Goal: Task Accomplishment & Management: Use online tool/utility

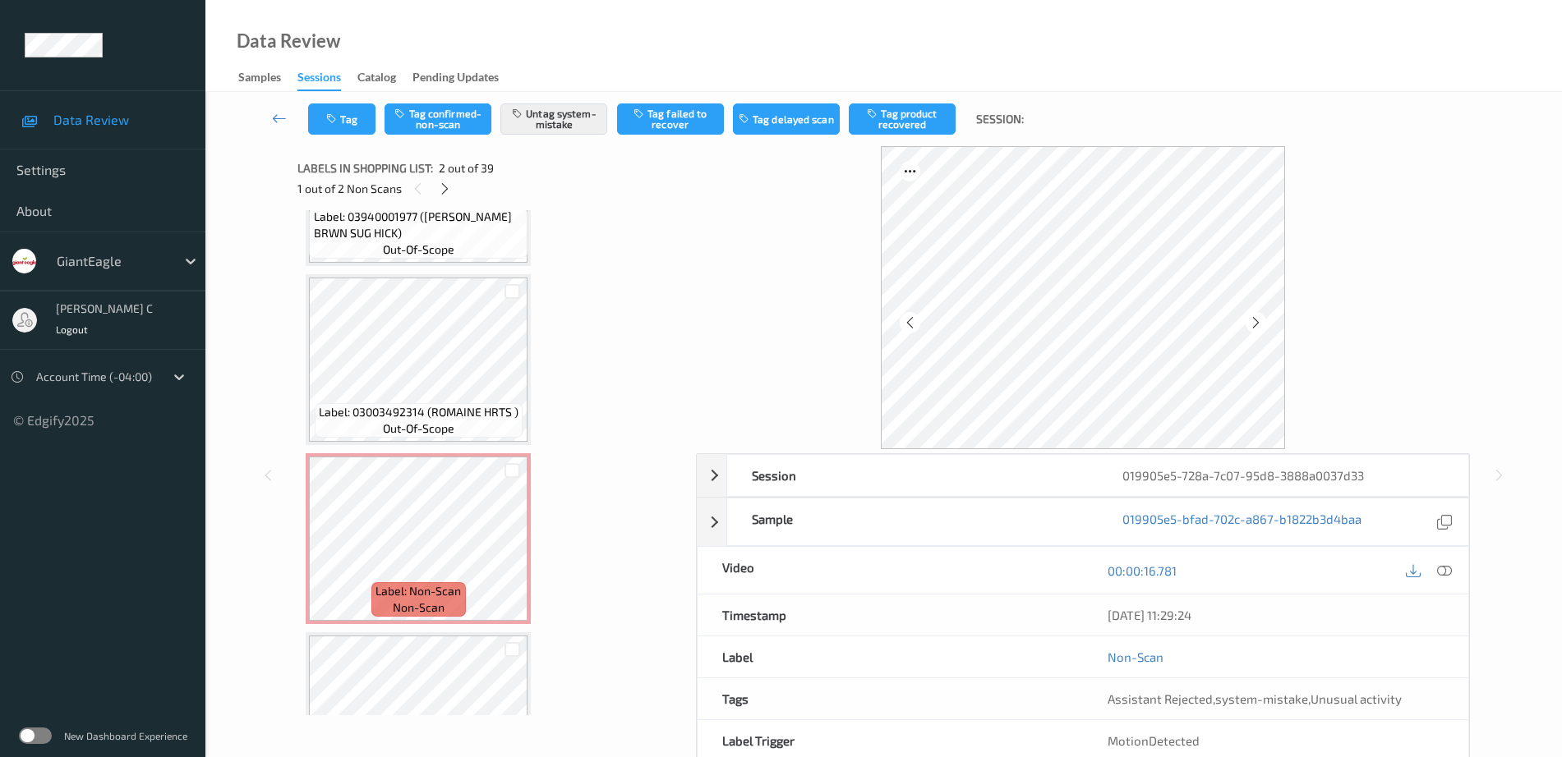
scroll to position [6181, 0]
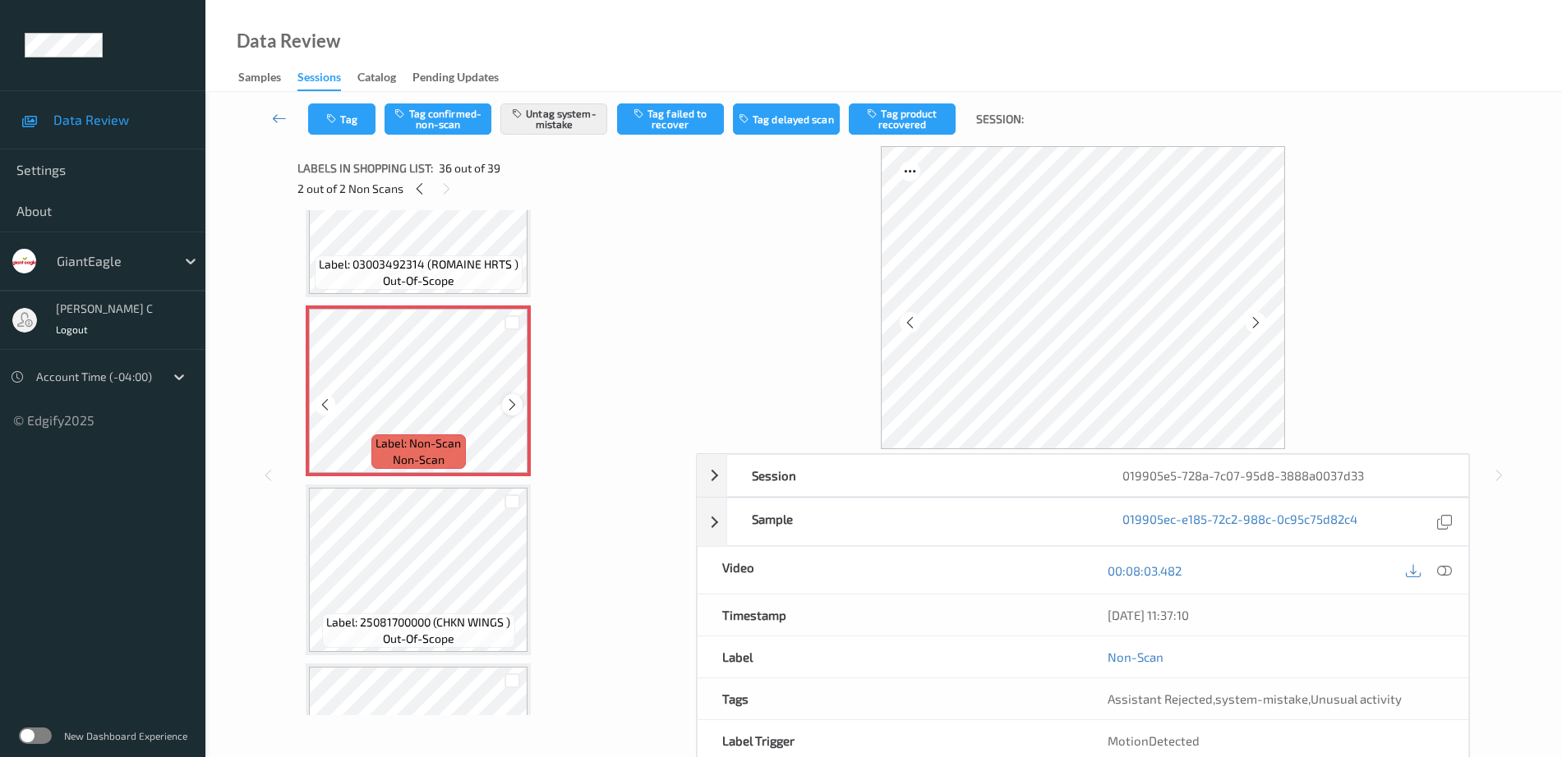
click at [511, 414] on div at bounding box center [512, 404] width 21 height 21
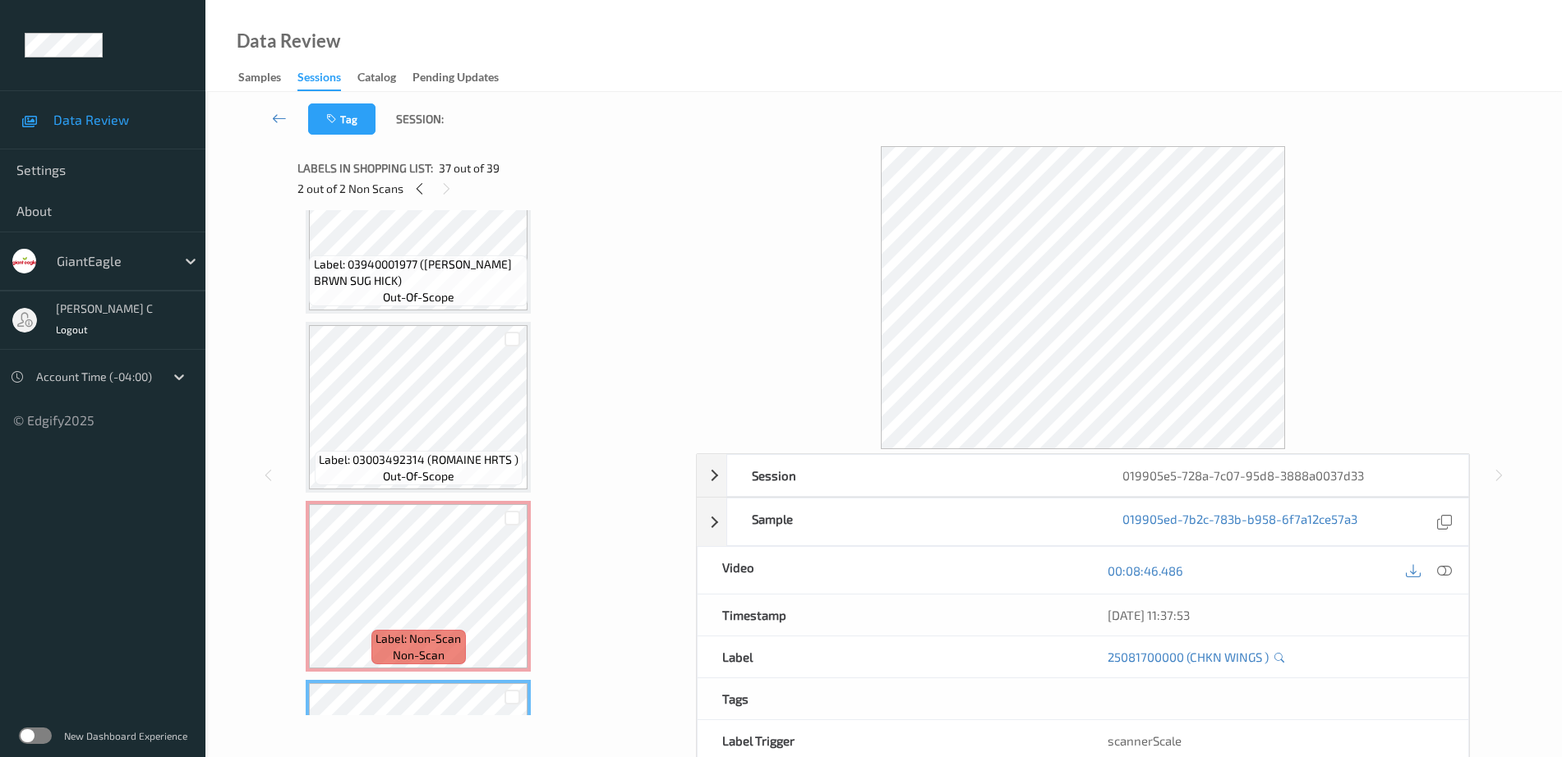
scroll to position [5975, 0]
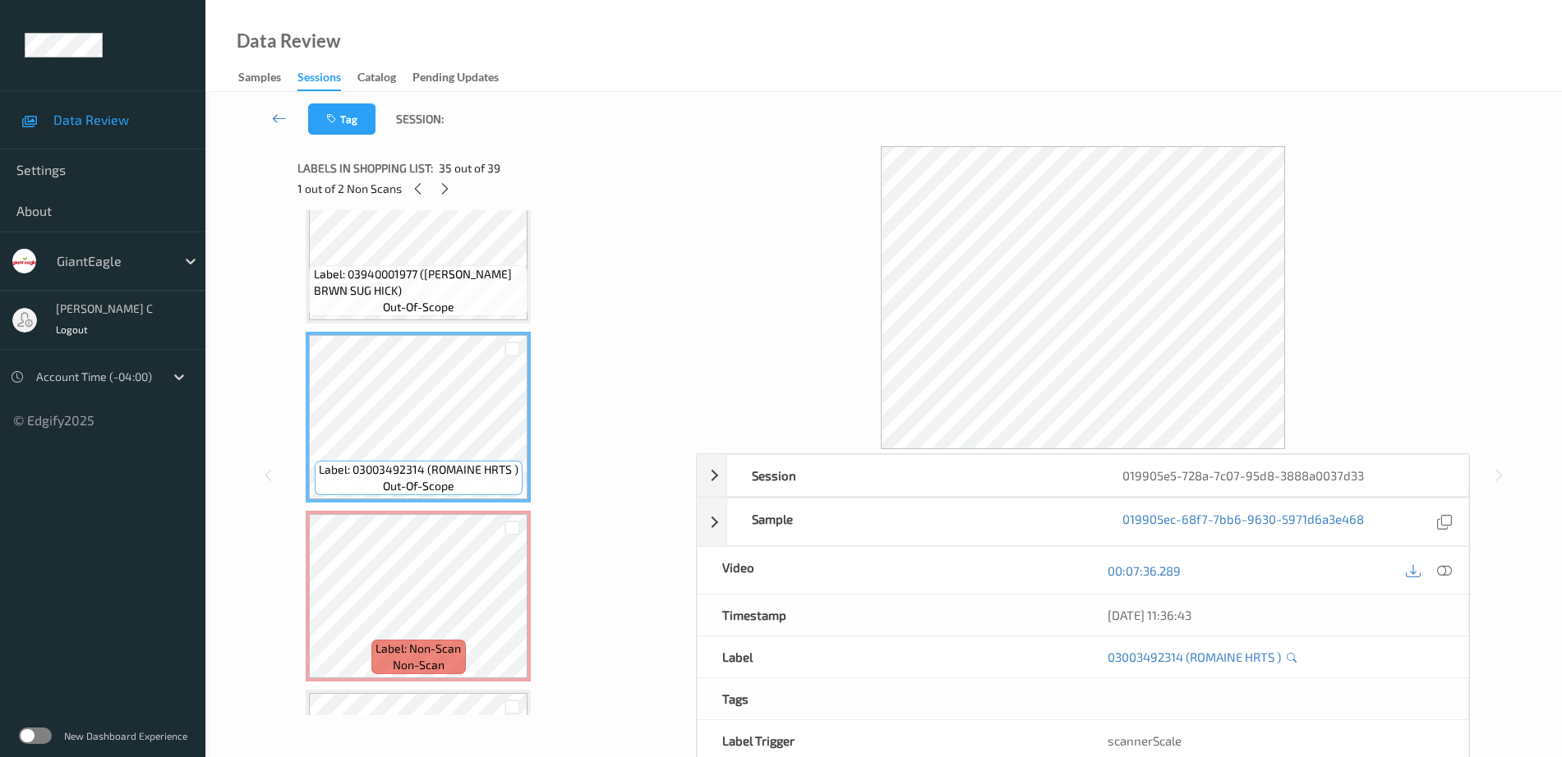
click at [406, 274] on span "Label: 03940001977 (BUSH BRWN SUG HICK)" at bounding box center [419, 282] width 210 height 33
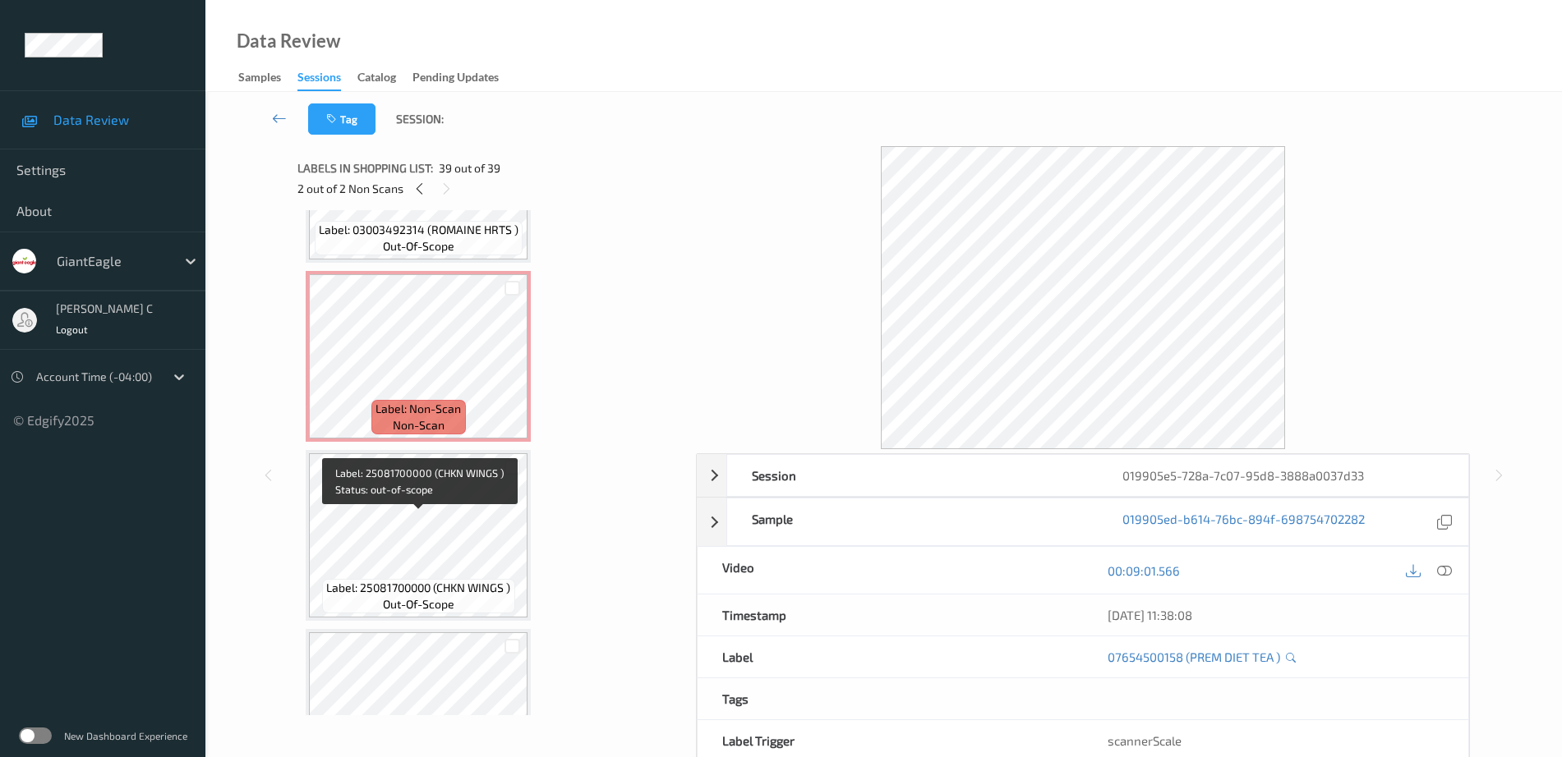
scroll to position [6179, 0]
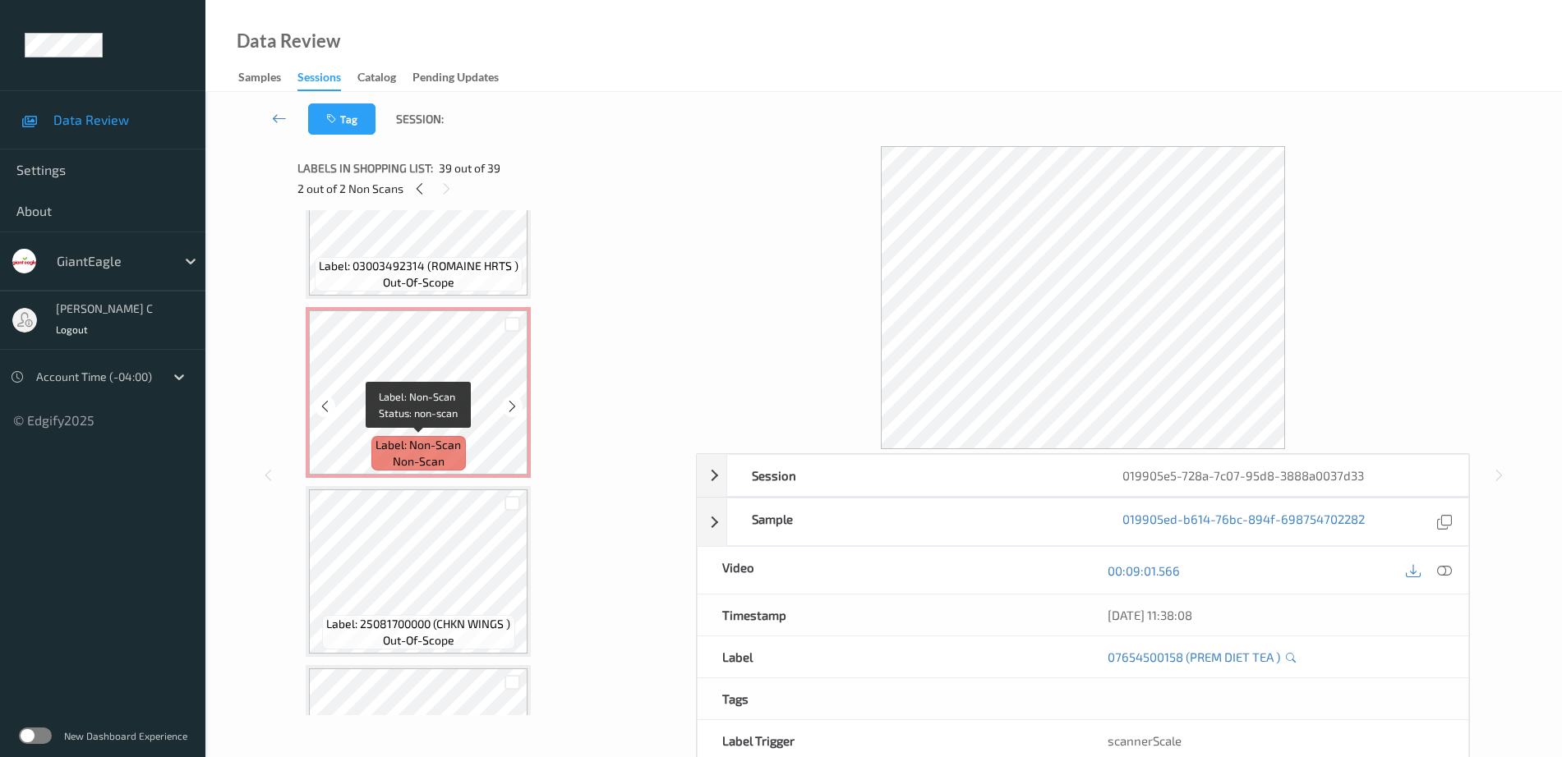
click at [416, 441] on span "Label: Non-Scan" at bounding box center [417, 445] width 85 height 16
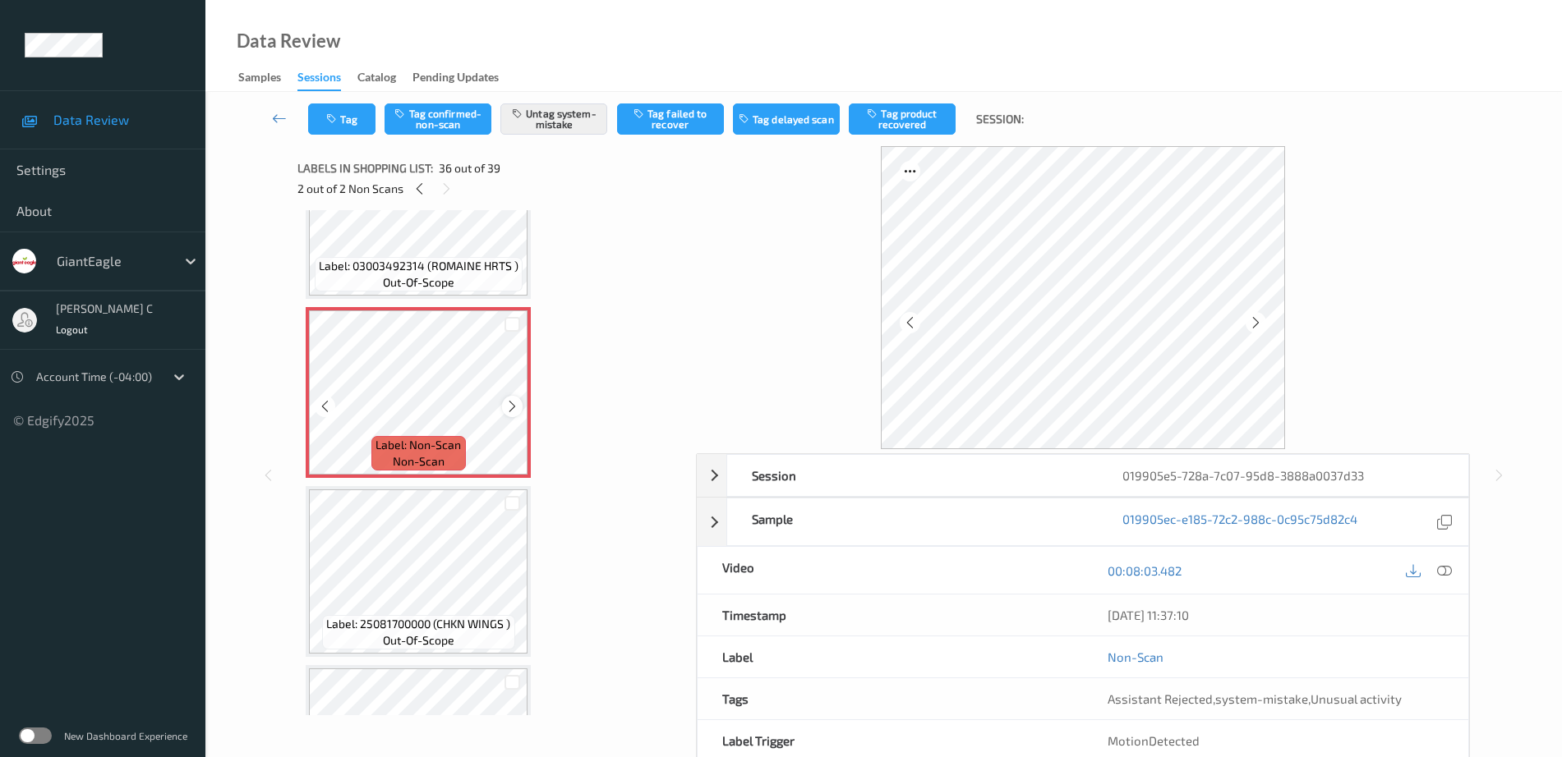
click at [508, 407] on icon at bounding box center [512, 406] width 14 height 15
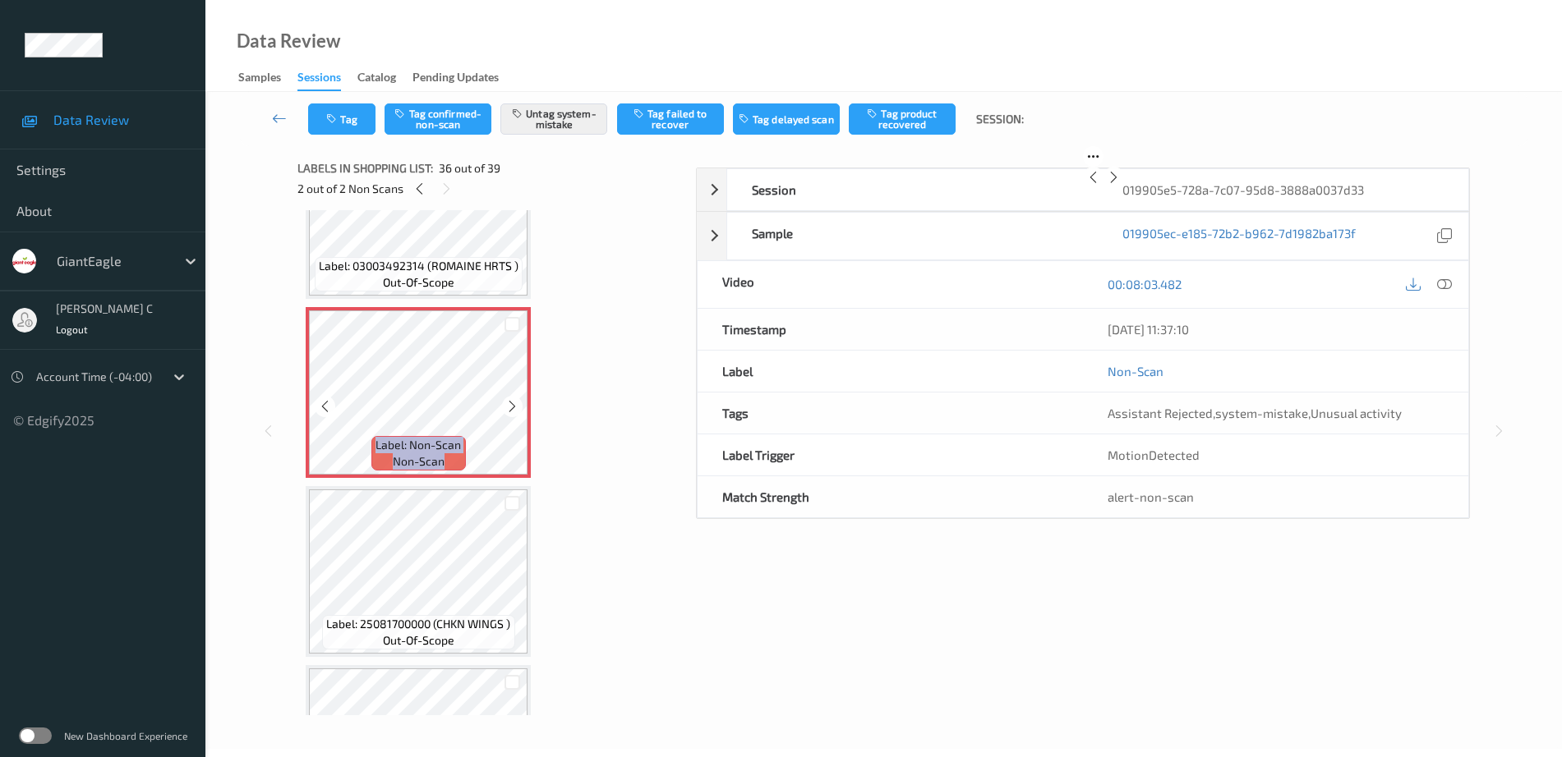
click at [508, 407] on icon at bounding box center [512, 406] width 14 height 15
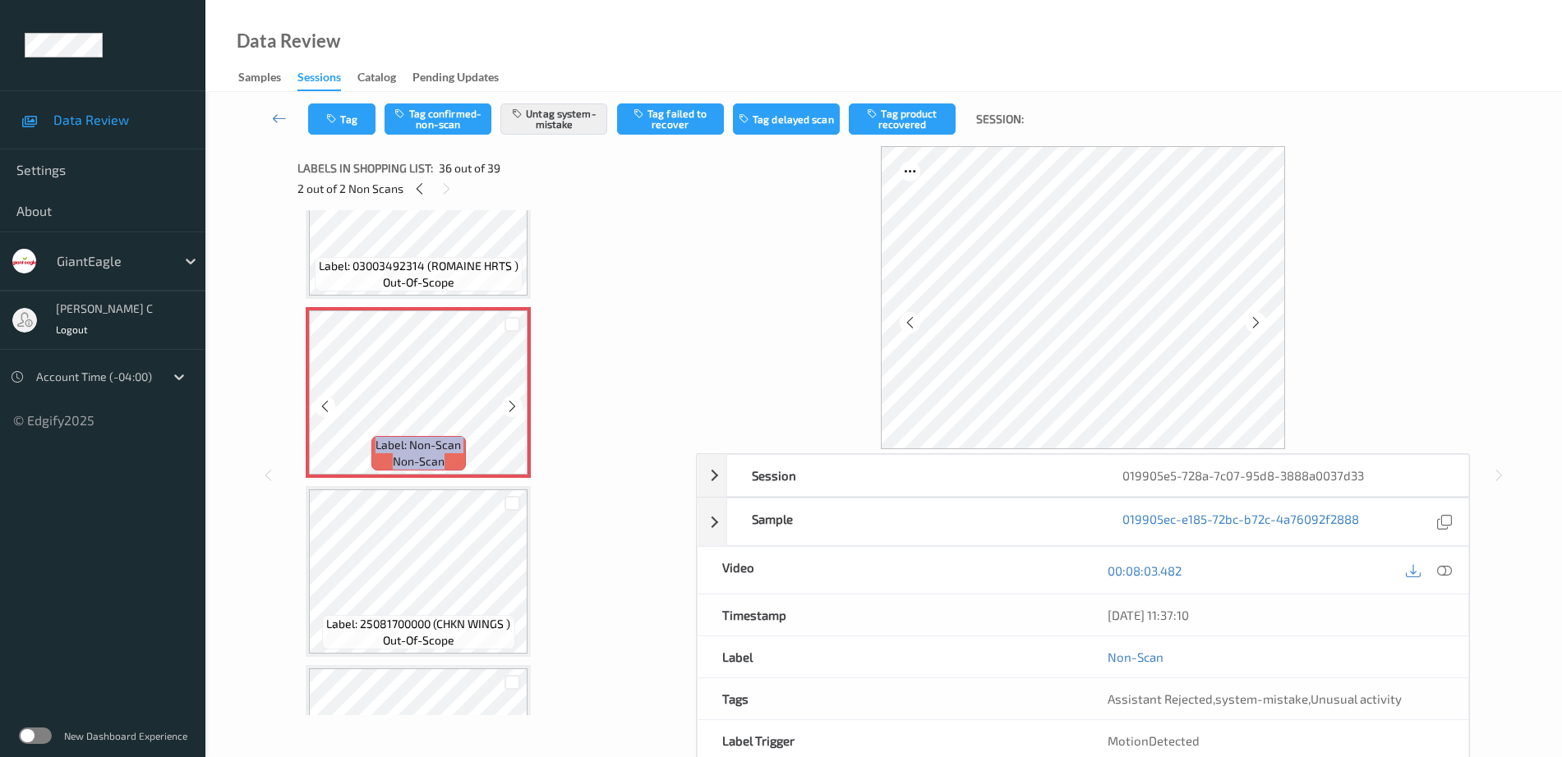
click at [508, 407] on icon at bounding box center [512, 406] width 14 height 15
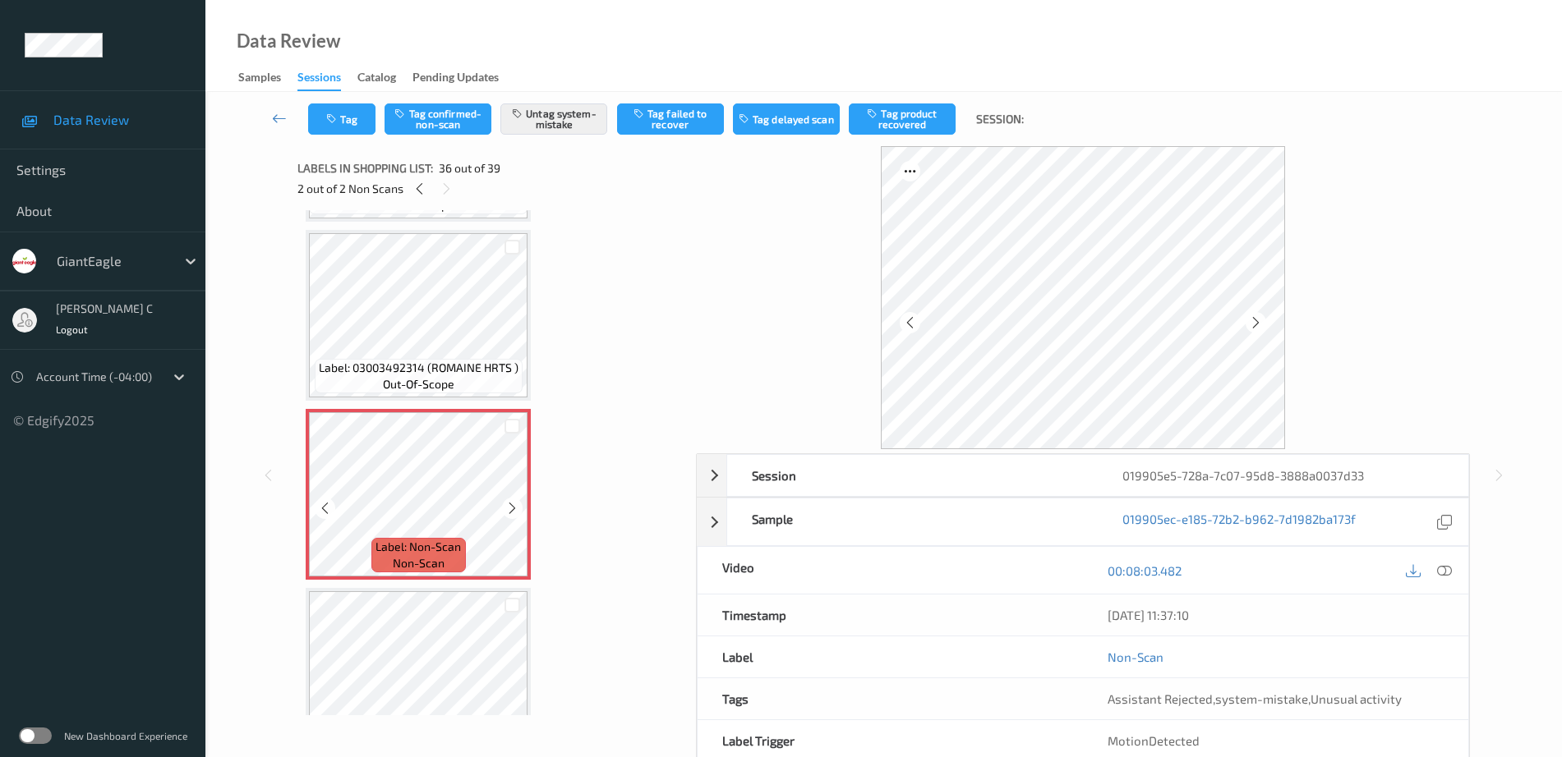
scroll to position [6076, 0]
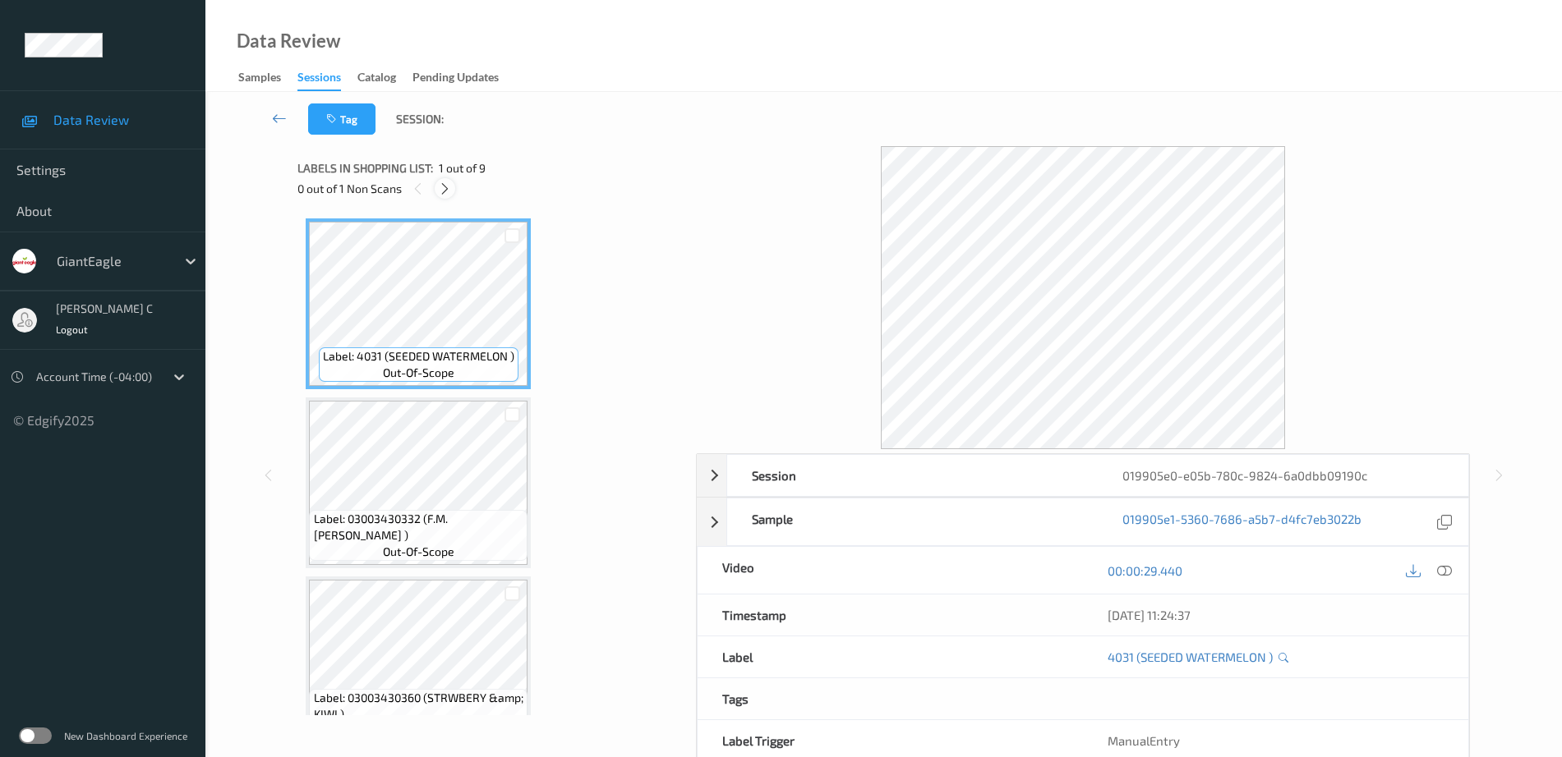
click at [446, 182] on icon at bounding box center [445, 189] width 14 height 15
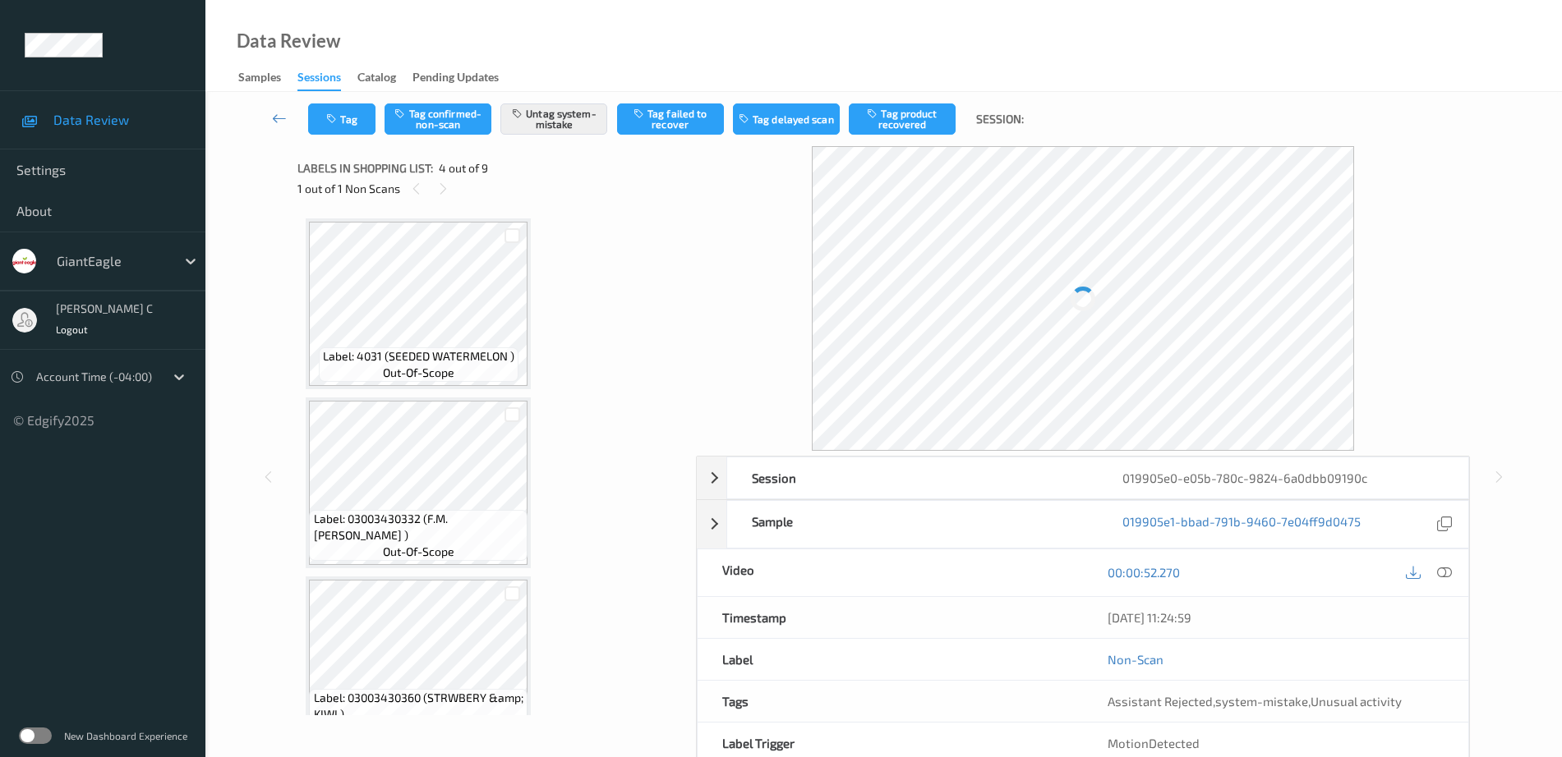
scroll to position [366, 0]
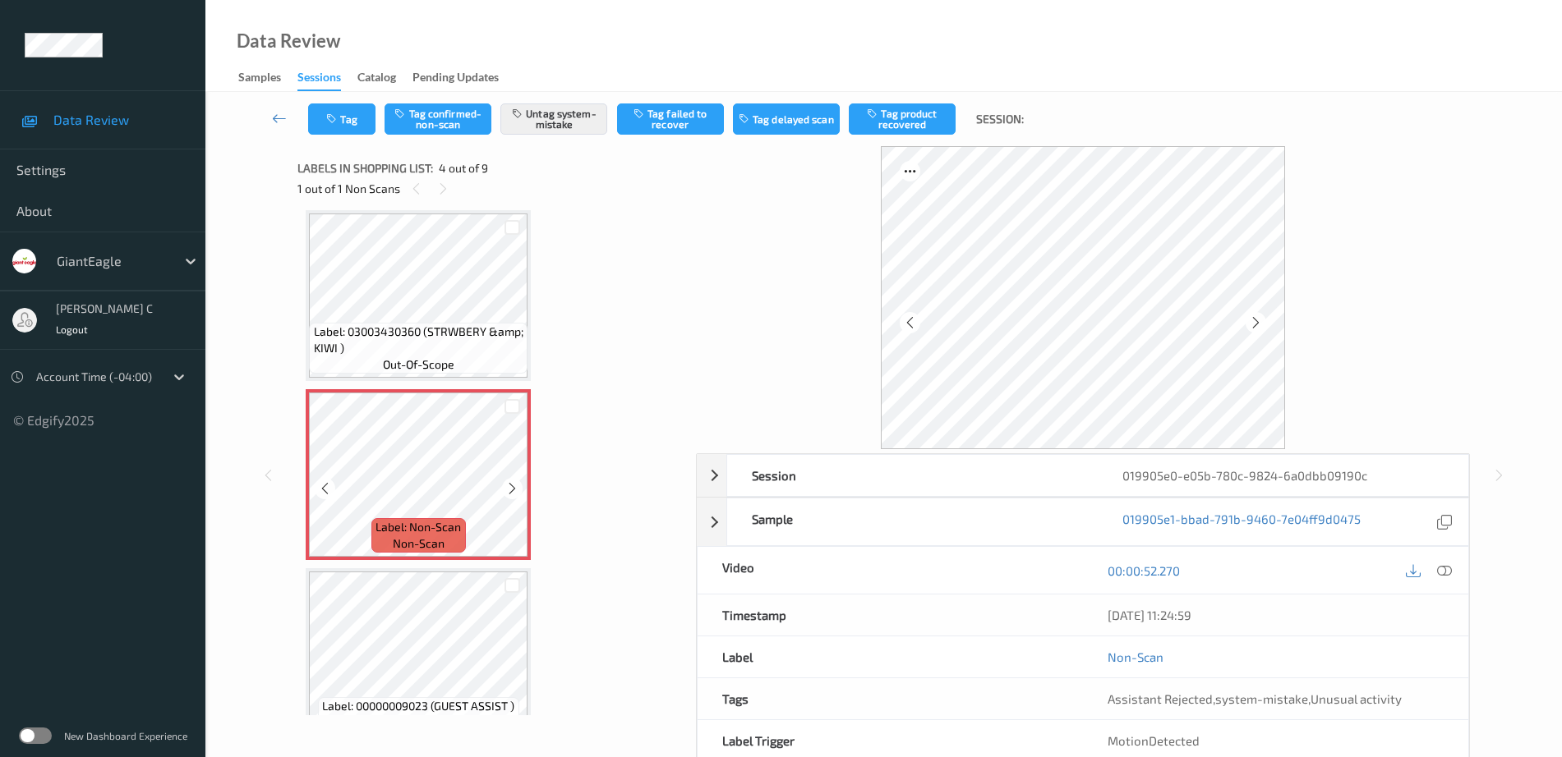
click at [515, 487] on icon at bounding box center [512, 488] width 14 height 15
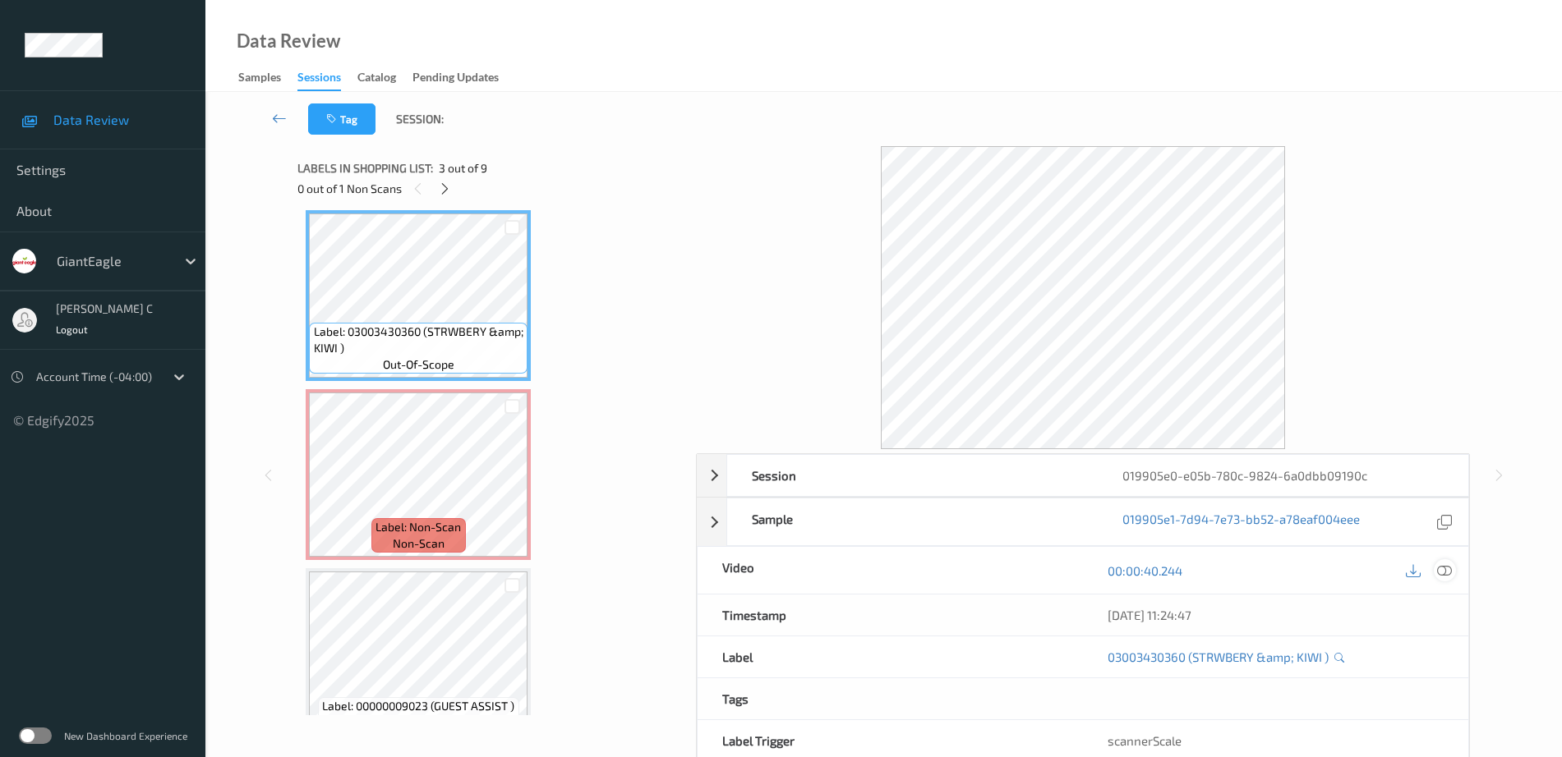
click at [1445, 576] on icon at bounding box center [1444, 571] width 15 height 15
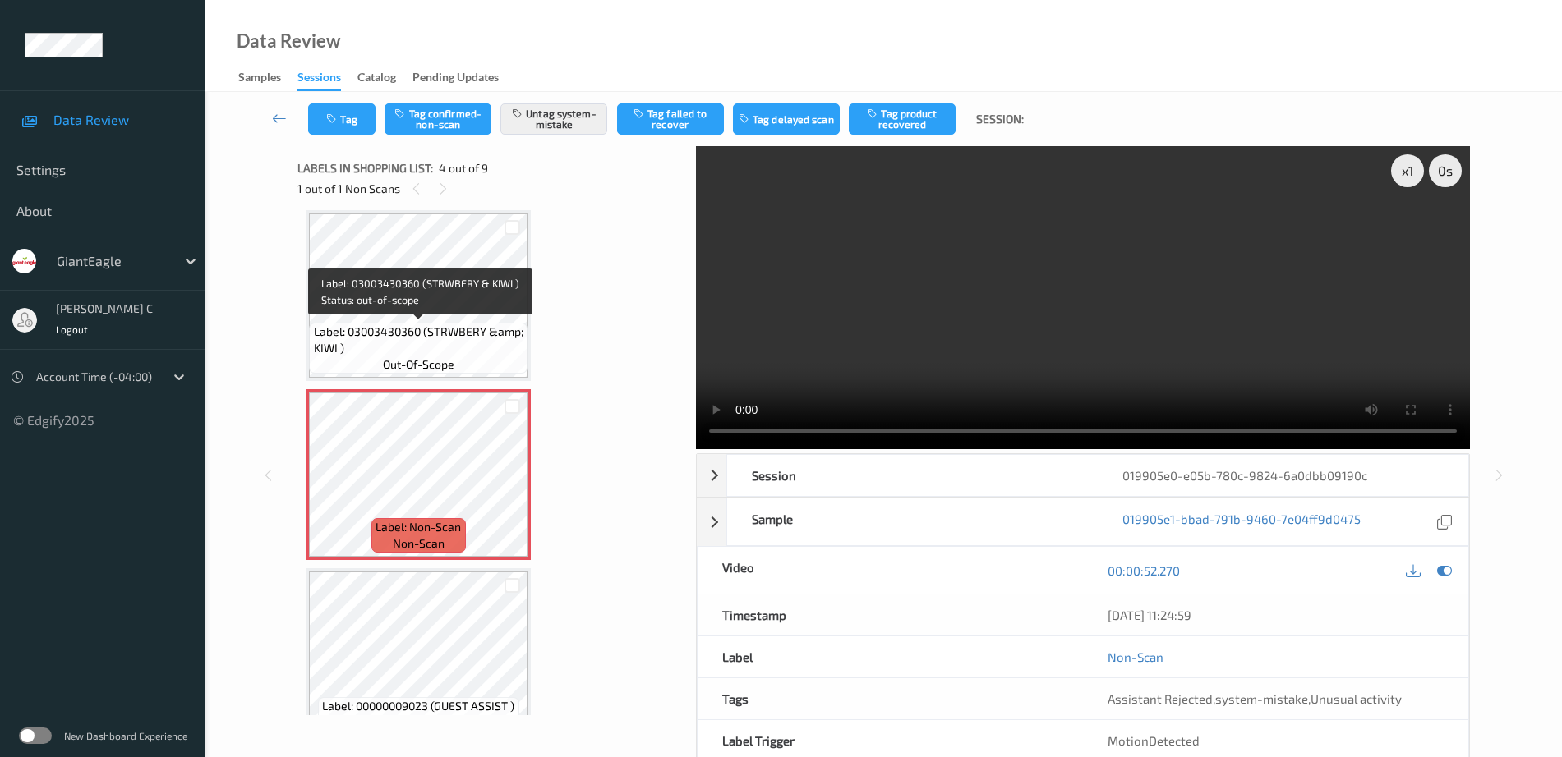
click at [439, 332] on span "Label: 03003430360 (STRWBERY &amp; KIWI )" at bounding box center [419, 340] width 210 height 33
click at [514, 487] on icon at bounding box center [512, 488] width 14 height 15
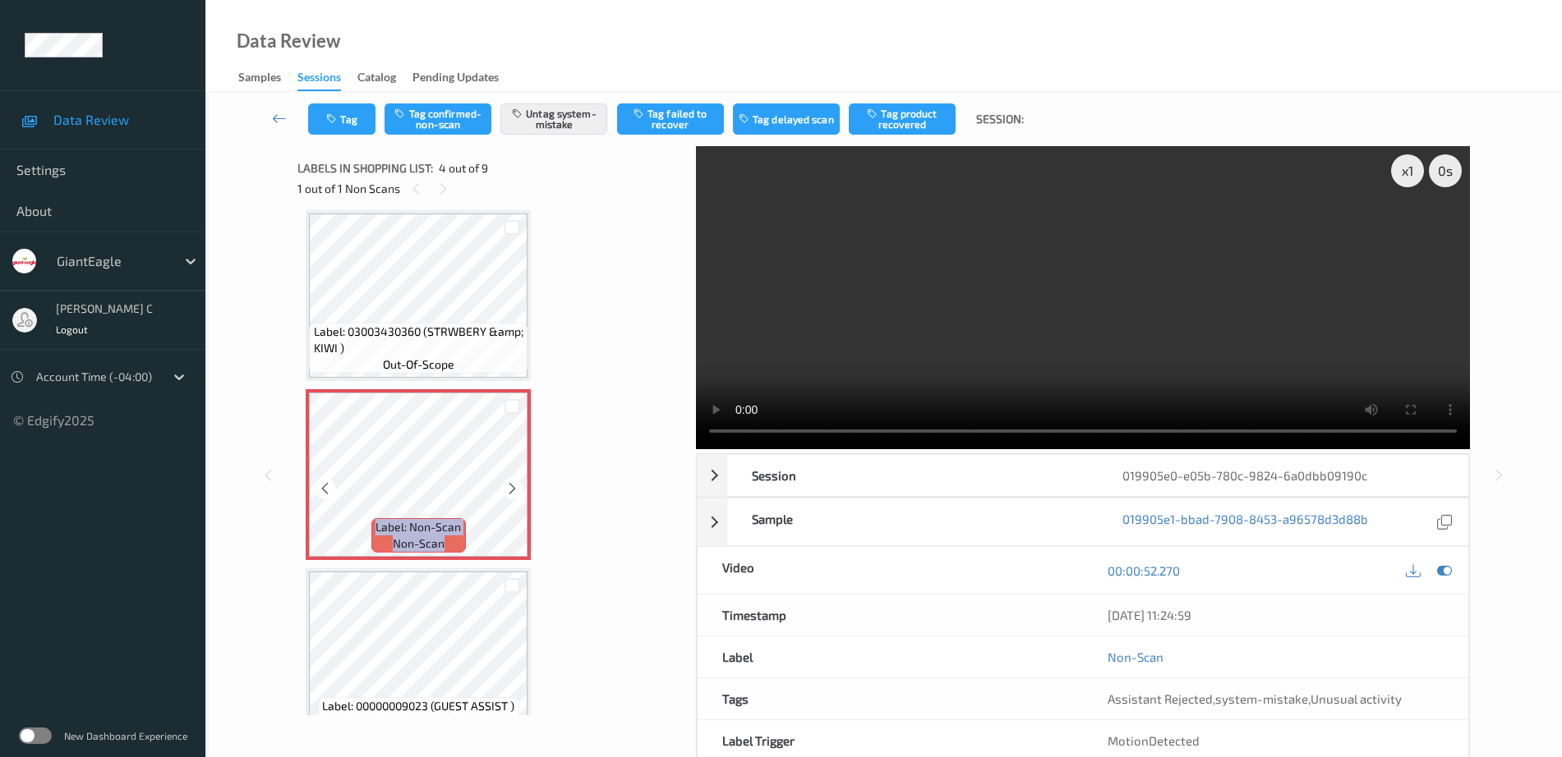
click at [514, 487] on icon at bounding box center [512, 488] width 14 height 15
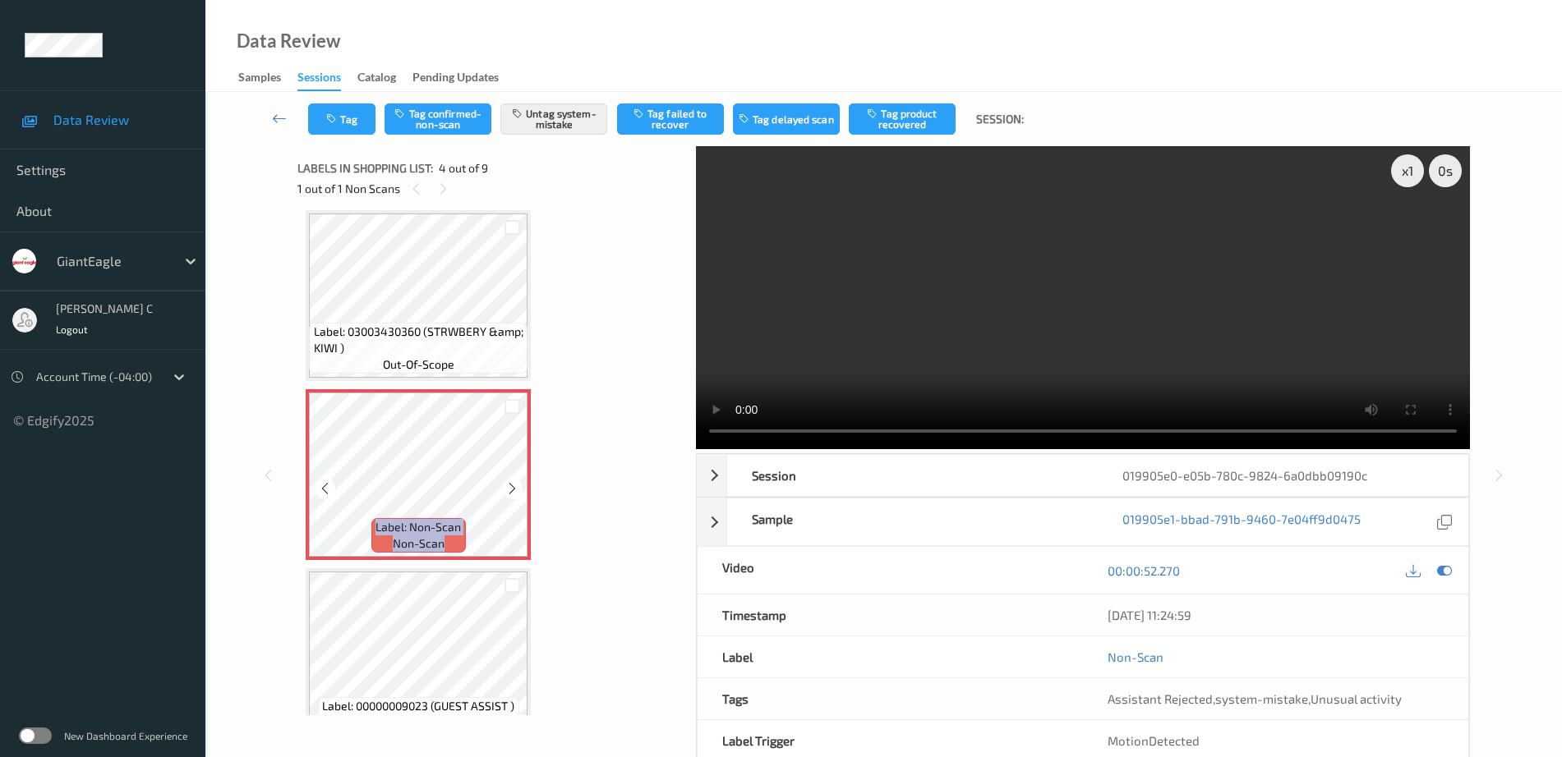
scroll to position [469, 0]
